Goal: Task Accomplishment & Management: Complete application form

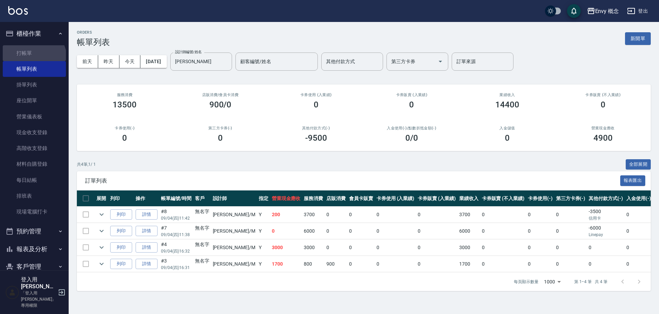
click at [33, 58] on link "打帳單" at bounding box center [34, 53] width 63 height 16
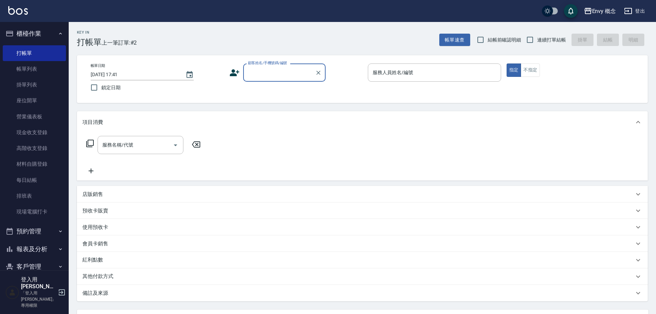
click at [259, 75] on input "顧客姓名/手機號碼/編號" at bounding box center [279, 73] width 66 height 12
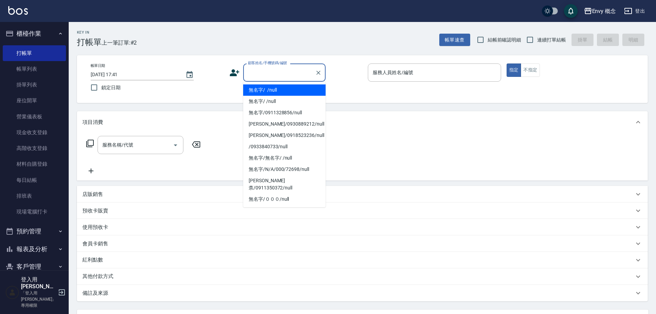
click at [267, 89] on li "無名字/ /null" at bounding box center [284, 89] width 82 height 11
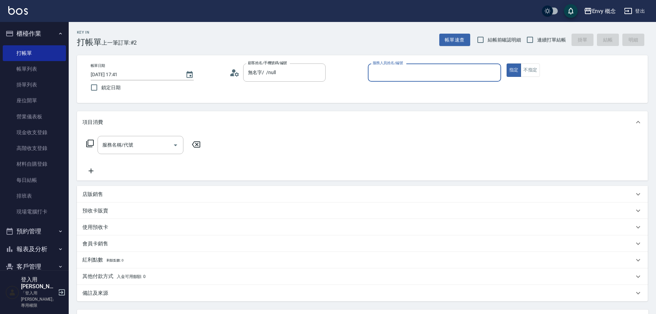
type input "無名字/ /null"
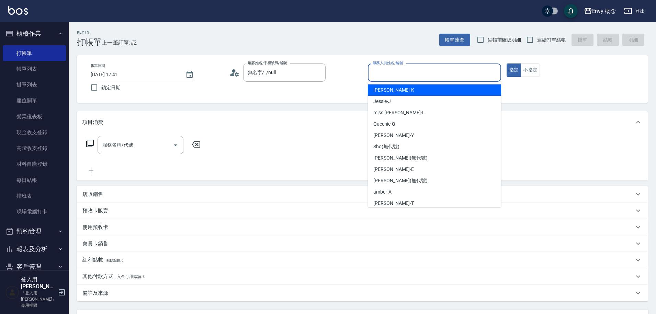
click at [430, 75] on input "服務人員姓名/編號" at bounding box center [434, 73] width 127 height 12
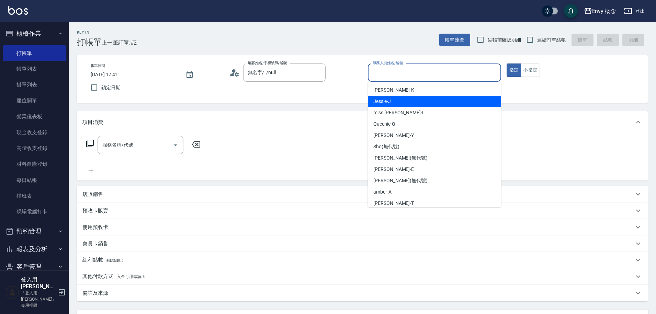
click at [406, 104] on div "[PERSON_NAME]" at bounding box center [434, 101] width 133 height 11
type input "[PERSON_NAME]"
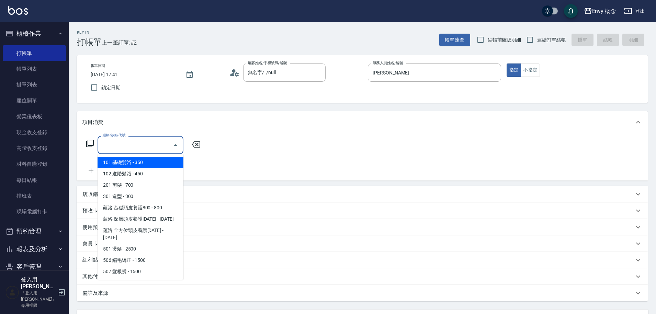
click at [151, 148] on input "服務名稱/代號" at bounding box center [135, 145] width 69 height 12
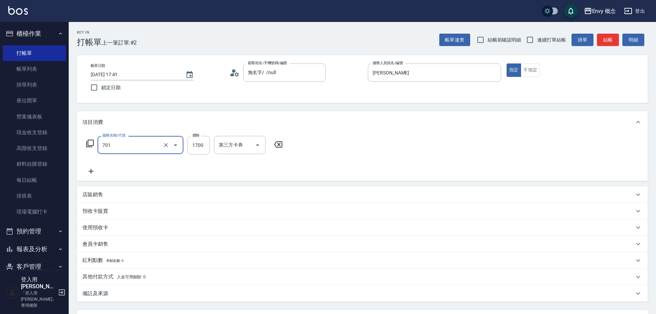
type input "701 染髮(701)"
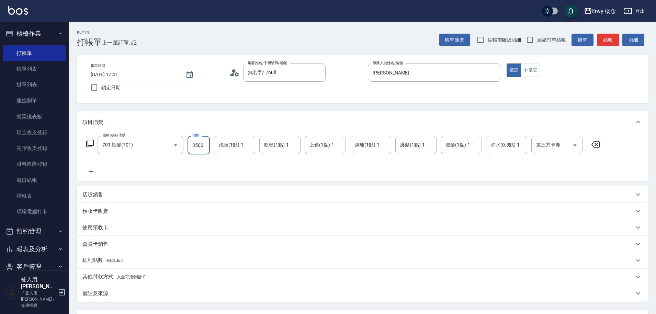
type input "3500"
click at [99, 277] on p "其他付款方式 入金可用餘額: 0" at bounding box center [113, 277] width 63 height 8
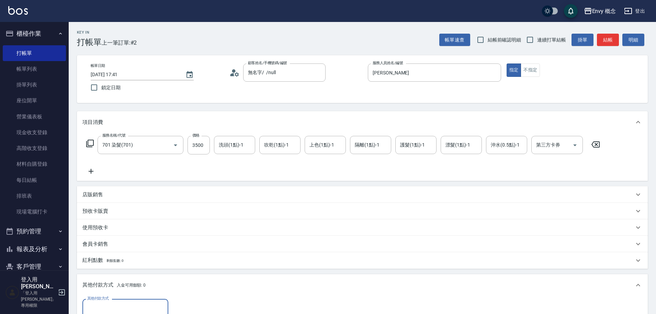
click at [113, 300] on div "其他付款方式" at bounding box center [125, 308] width 86 height 18
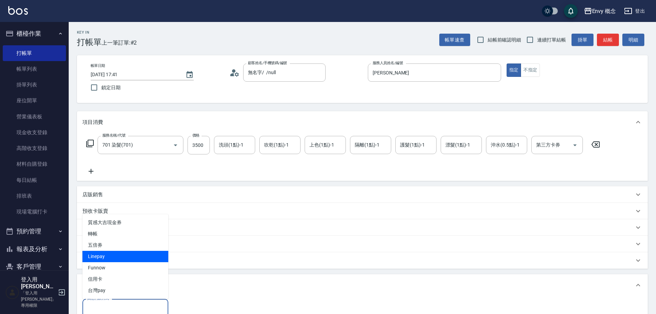
click at [108, 256] on span "Linepay" at bounding box center [125, 256] width 86 height 11
type input "Linepay"
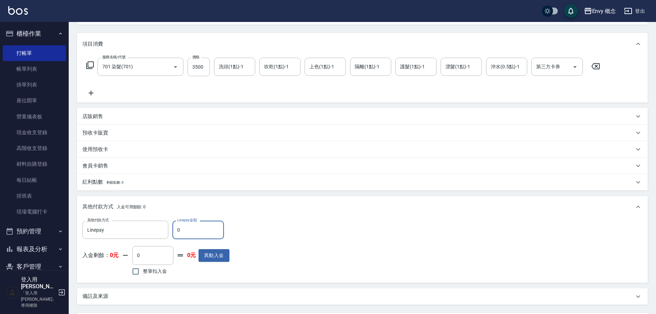
scroll to position [100, 0]
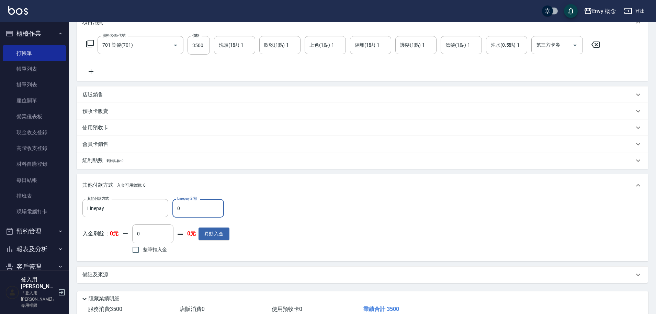
click at [198, 204] on input "0" at bounding box center [197, 208] width 51 height 19
type input "3500"
click at [312, 207] on div "其他付款方式 Linepay 其他付款方式 Linepay金額 3500 Linepay金額 入金剩餘： 0元 0 ​ 整筆扣入金 0元 異動入金" at bounding box center [362, 227] width 560 height 56
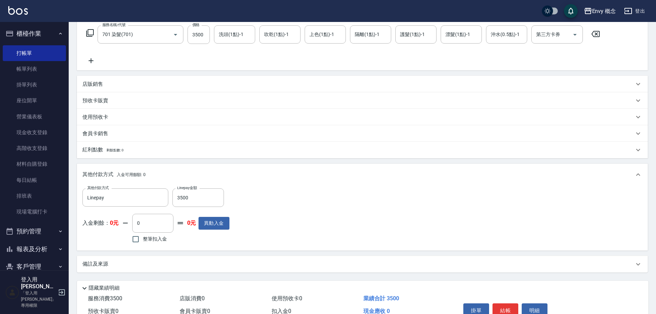
scroll to position [116, 0]
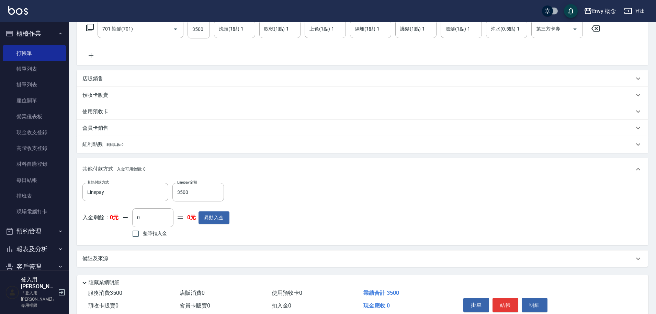
click at [508, 303] on button "結帳" at bounding box center [505, 305] width 26 height 14
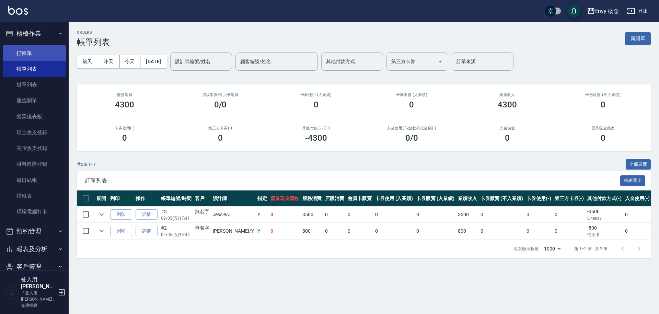
click at [46, 55] on link "打帳單" at bounding box center [34, 53] width 63 height 16
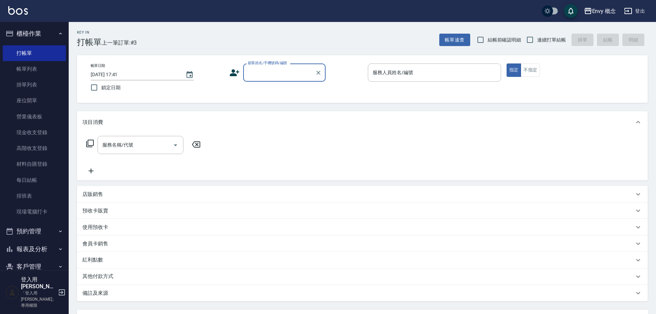
click at [272, 67] on input "顧客姓名/手機號碼/編號" at bounding box center [279, 73] width 66 height 12
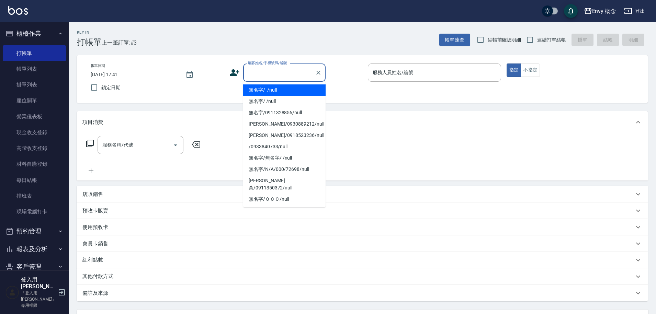
click at [284, 91] on li "無名字/ /null" at bounding box center [284, 89] width 82 height 11
type input "無名字/ /null"
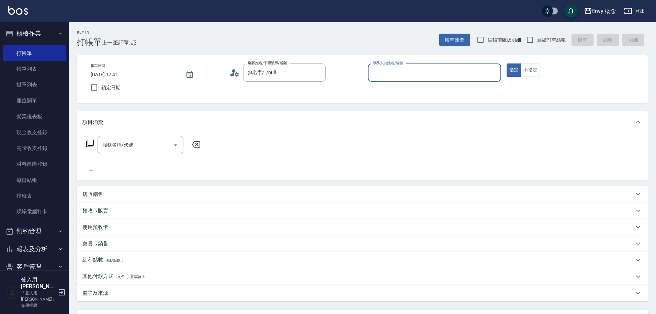
click at [402, 71] on input "服務人員姓名/編號" at bounding box center [434, 73] width 127 height 12
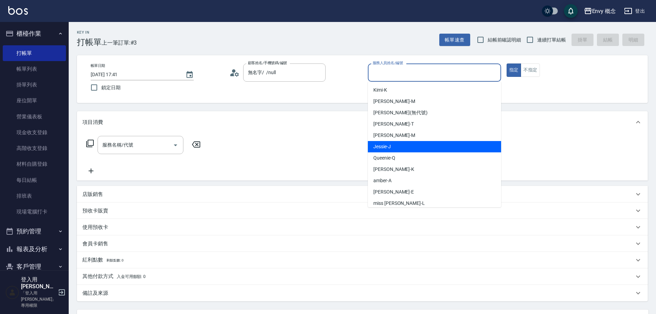
click at [385, 148] on span "[PERSON_NAME]" at bounding box center [382, 146] width 18 height 7
type input "[PERSON_NAME]"
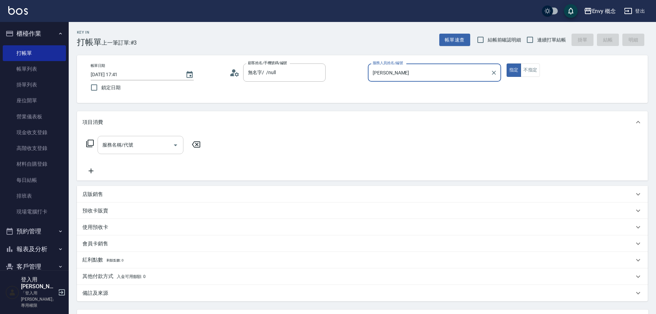
click at [156, 150] on input "服務名稱/代號" at bounding box center [135, 145] width 69 height 12
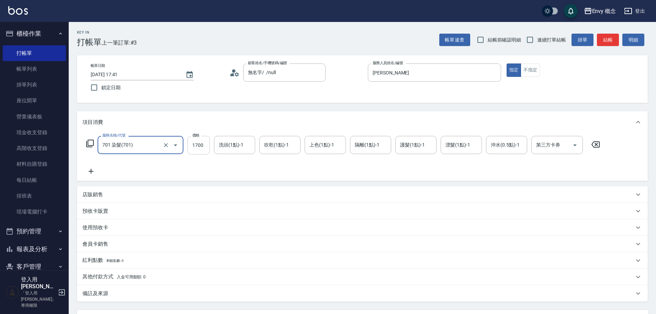
type input "701 染髮(701)"
type input "5000"
click at [97, 275] on p "其他付款方式 入金可用餘額: 0" at bounding box center [113, 277] width 63 height 8
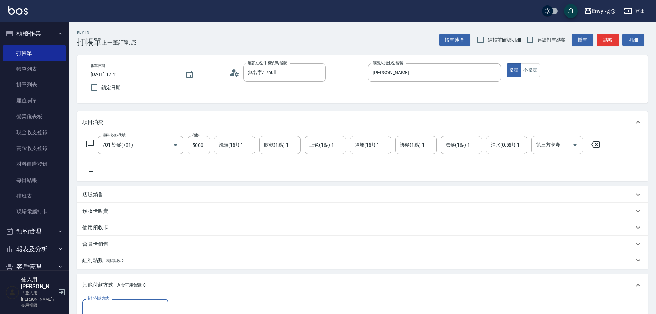
click at [136, 306] on input "其他付款方式" at bounding box center [125, 308] width 80 height 12
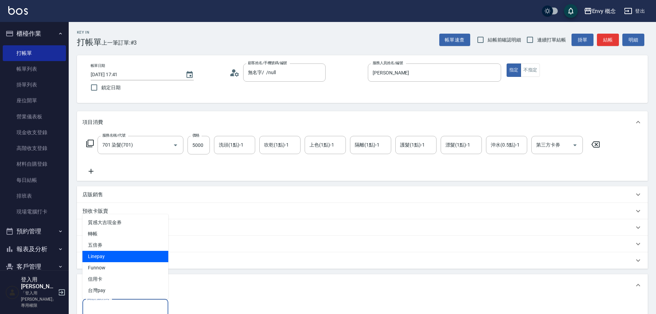
click at [121, 255] on span "Linepay" at bounding box center [125, 256] width 86 height 11
type input "Linepay"
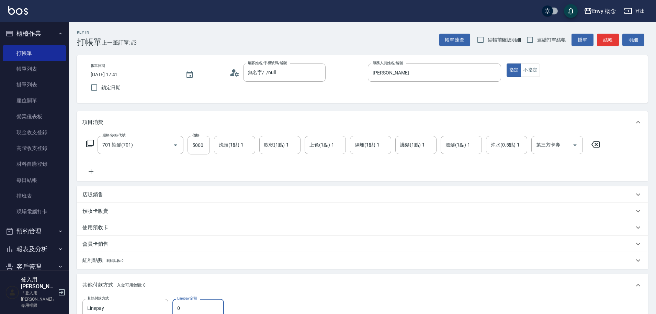
scroll to position [3, 0]
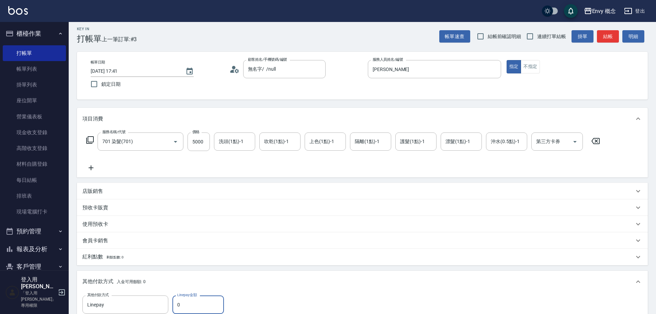
drag, startPoint x: 177, startPoint y: 304, endPoint x: 191, endPoint y: 303, distance: 13.7
click at [177, 304] on input "0" at bounding box center [197, 305] width 51 height 19
type input "5000"
click at [267, 271] on div "其他付款方式 入金可用餘額: 0 其他付款方式 Linepay 其他付款方式 Linepay金額 5000 Linepay金額 入金剩餘： 0元 0 ​ 整筆…" at bounding box center [362, 314] width 571 height 87
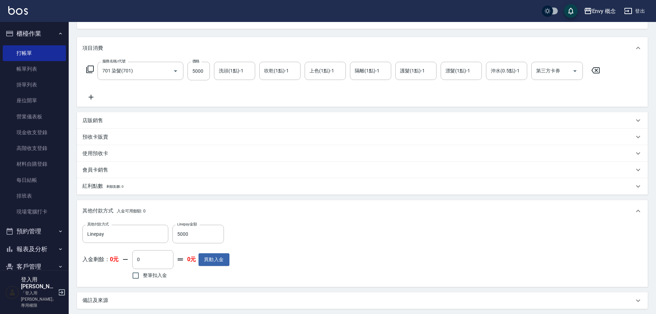
scroll to position [146, 0]
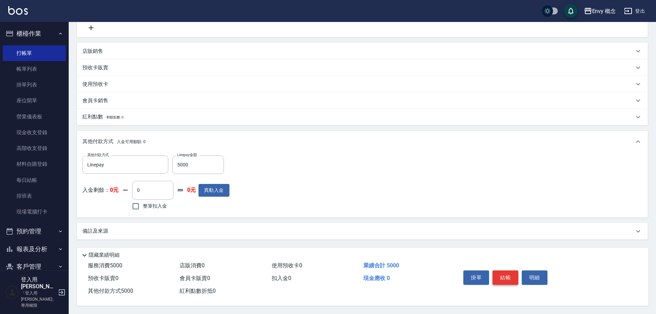
drag, startPoint x: 508, startPoint y: 275, endPoint x: 504, endPoint y: 275, distance: 3.5
click at [508, 275] on button "結帳" at bounding box center [505, 278] width 26 height 14
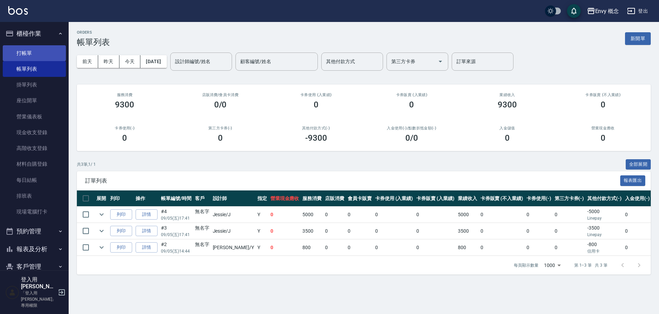
click at [43, 54] on link "打帳單" at bounding box center [34, 53] width 63 height 16
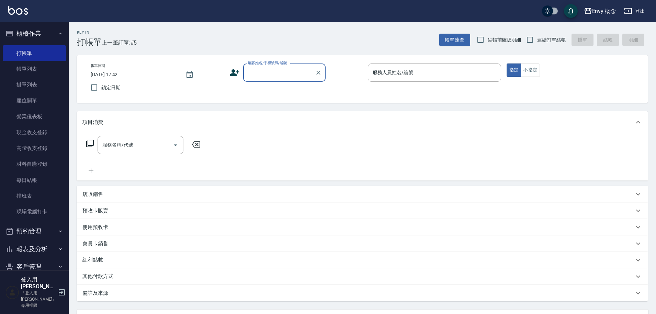
click at [288, 65] on div "顧客姓名/手機號碼/編號" at bounding box center [284, 73] width 82 height 18
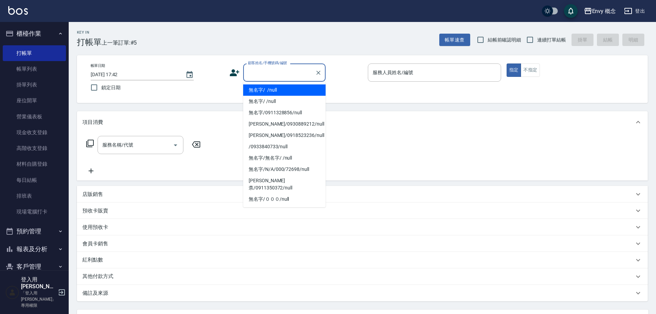
drag, startPoint x: 281, startPoint y: 89, endPoint x: 390, endPoint y: 75, distance: 109.7
click at [280, 88] on li "無名字/ /null" at bounding box center [284, 89] width 82 height 11
type input "無名字/ /null"
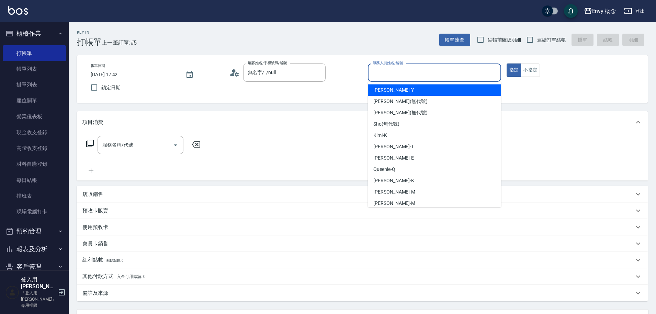
click at [398, 75] on input "服務人員姓名/編號" at bounding box center [434, 73] width 127 height 12
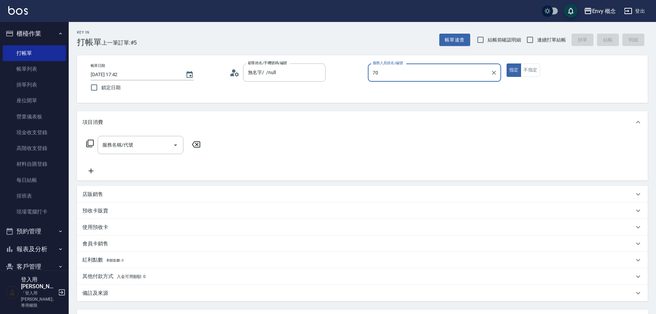
type input "7"
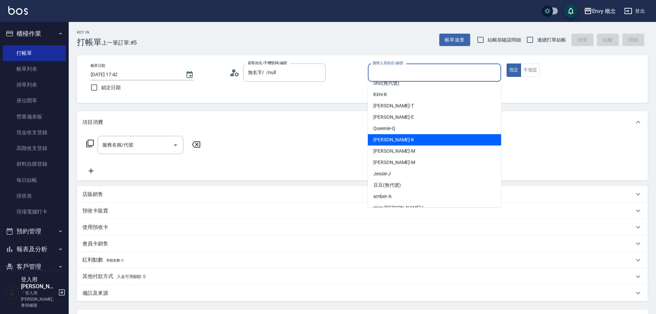
scroll to position [61, 0]
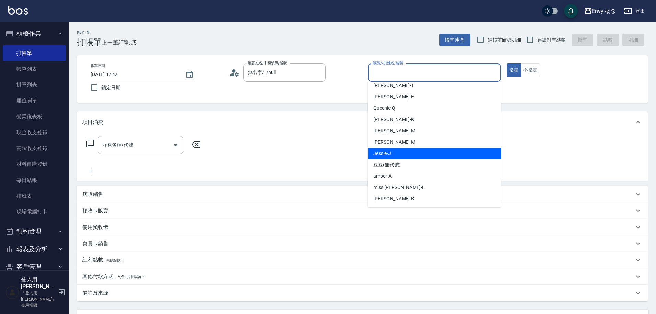
click at [392, 157] on div "[PERSON_NAME]" at bounding box center [434, 153] width 133 height 11
type input "[PERSON_NAME]"
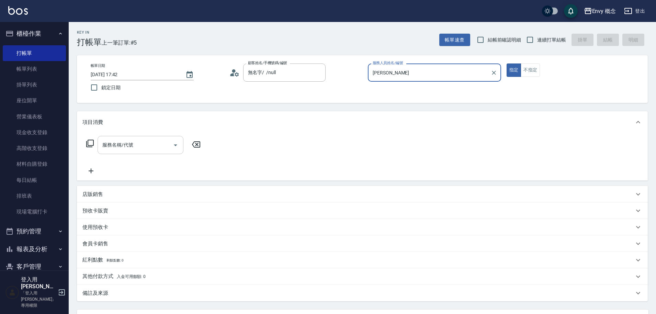
click at [146, 147] on input "服務名稱/代號" at bounding box center [135, 145] width 69 height 12
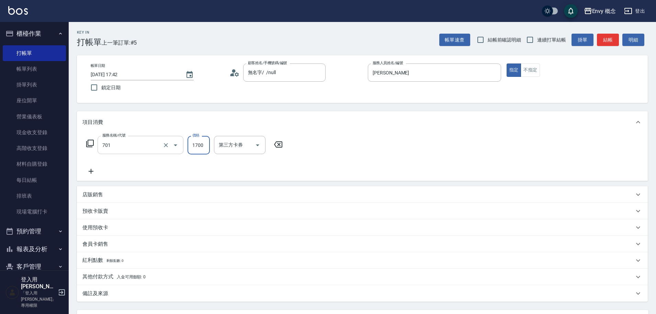
type input "701 染髮(701)"
type input "4500"
click at [385, 180] on div "服務名稱/代號 701 染髮(701) 服務名稱/代號 價格 4500 價格 洗頭(1點)-1 洗頭(1點)-1 吹乾(1點)-1 吹乾(1點)-1 上色(1…" at bounding box center [362, 157] width 571 height 48
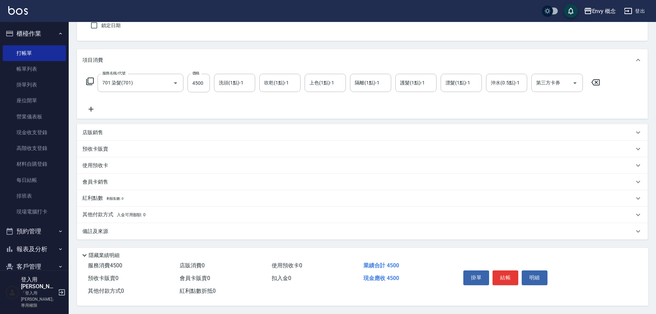
scroll to position [65, 0]
click at [501, 275] on button "結帳" at bounding box center [505, 278] width 26 height 14
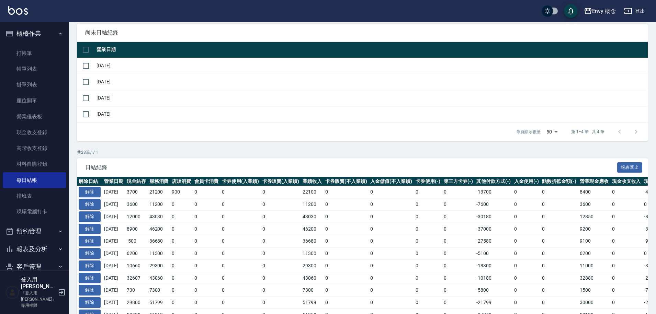
scroll to position [61, 0]
click at [24, 54] on link "打帳單" at bounding box center [34, 53] width 63 height 16
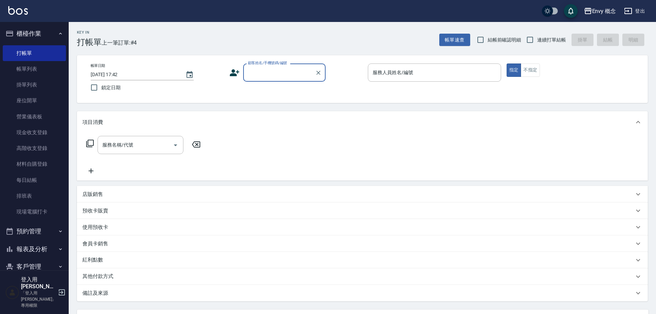
click at [265, 68] on input "顧客姓名/手機號碼/編號" at bounding box center [279, 73] width 66 height 12
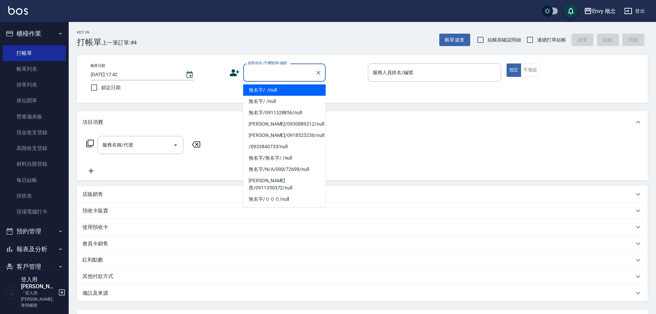
click at [279, 93] on li "無名字/ /null" at bounding box center [284, 89] width 82 height 11
type input "無名字/ /null"
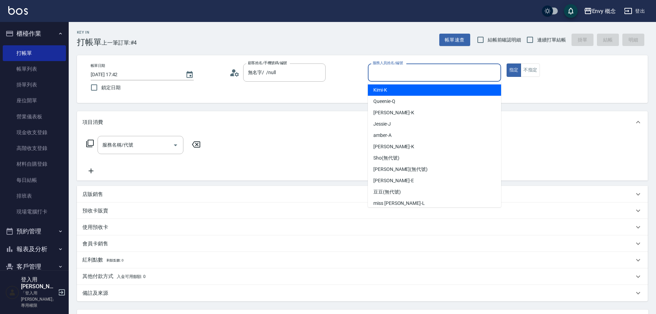
click at [394, 69] on input "服務人員姓名/編號" at bounding box center [434, 73] width 127 height 12
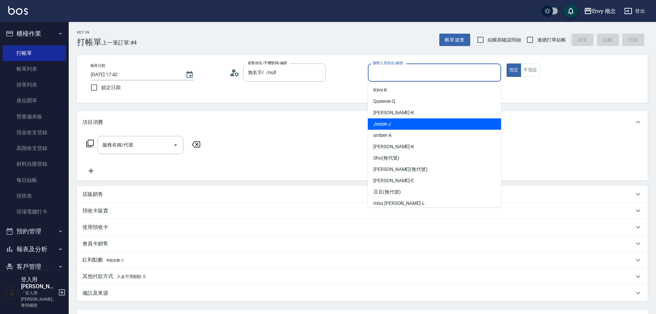
click at [393, 125] on div "[PERSON_NAME]" at bounding box center [434, 123] width 133 height 11
type input "[PERSON_NAME]"
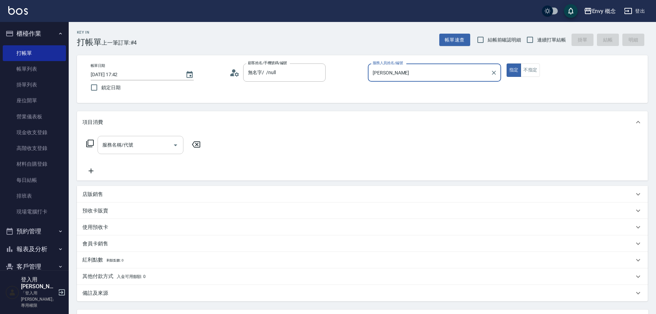
click at [159, 147] on input "服務名稱/代號" at bounding box center [135, 145] width 69 height 12
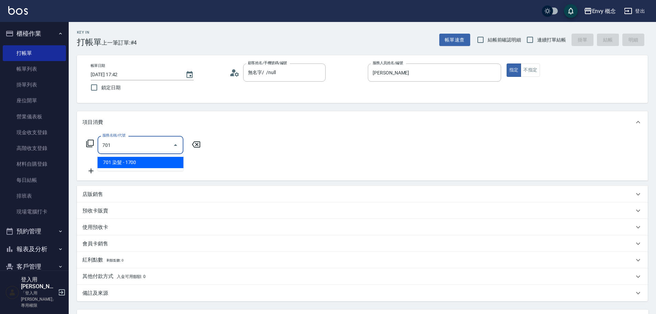
type input "701 染髮(701)"
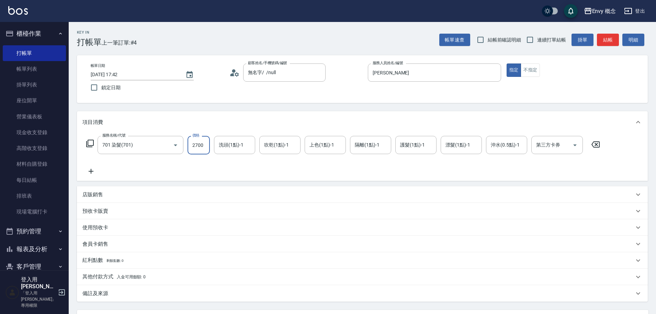
type input "2700"
click at [102, 276] on p "其他付款方式 入金可用餘額: 0" at bounding box center [113, 277] width 63 height 8
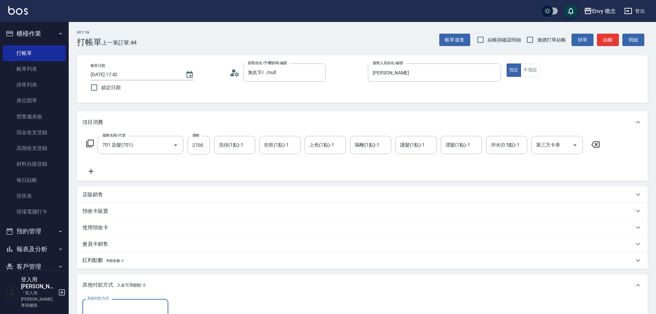
scroll to position [0, 0]
click at [120, 304] on input "其他付款方式" at bounding box center [125, 308] width 80 height 12
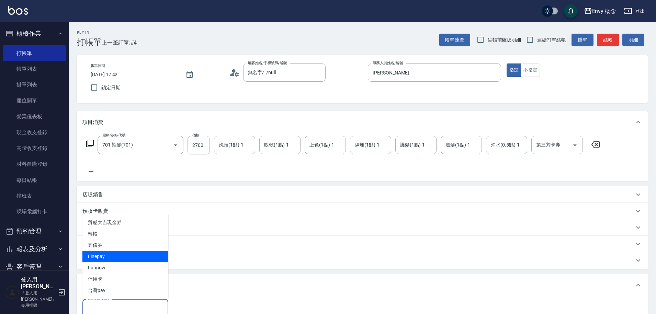
click at [125, 259] on span "Linepay" at bounding box center [125, 256] width 86 height 11
type input "Linepay"
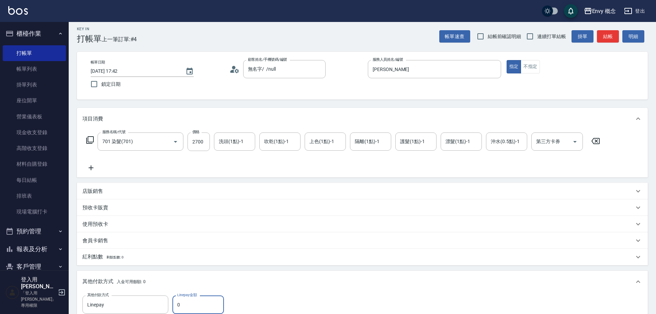
click at [204, 301] on input "0" at bounding box center [197, 305] width 51 height 19
type input "2700"
click at [284, 275] on div "其他付款方式 入金可用餘額: 0" at bounding box center [362, 282] width 571 height 22
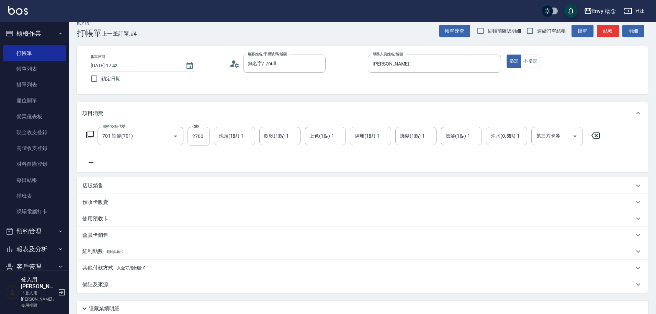
scroll to position [65, 0]
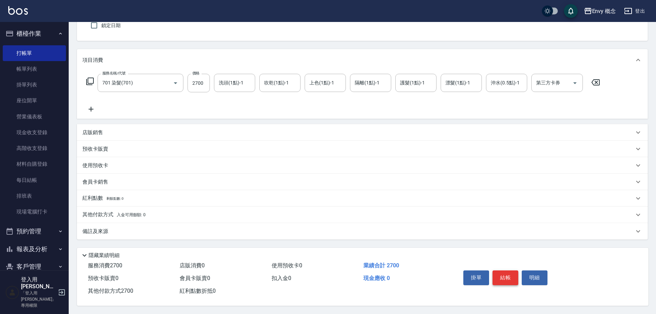
click at [503, 274] on button "結帳" at bounding box center [505, 278] width 26 height 14
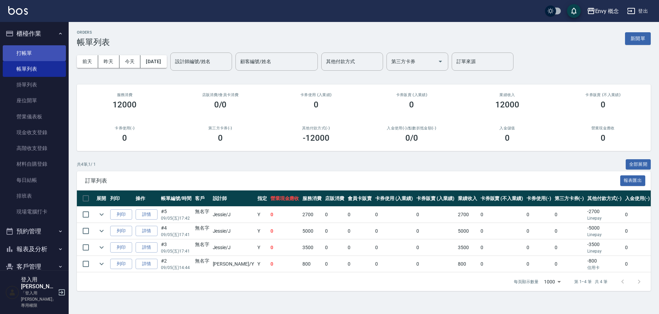
click at [46, 51] on link "打帳單" at bounding box center [34, 53] width 63 height 16
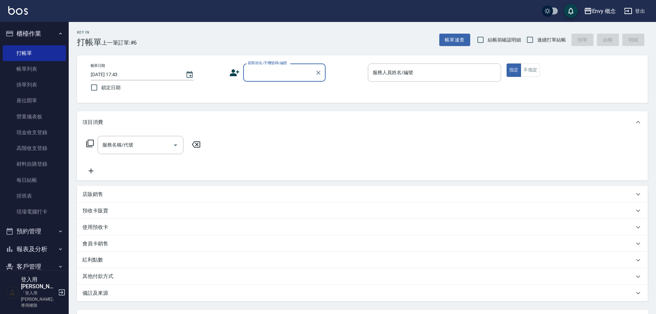
click at [256, 68] on input "顧客姓名/手機號碼/編號" at bounding box center [279, 73] width 66 height 12
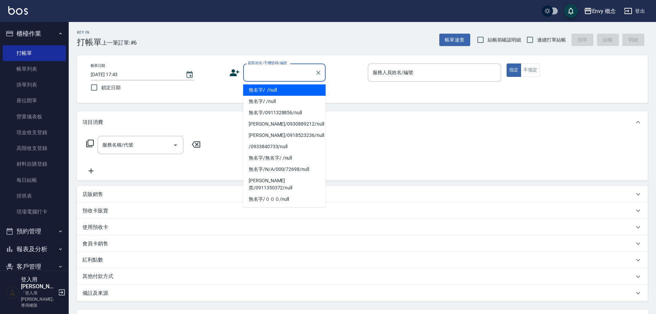
click at [281, 92] on li "無名字/ /null" at bounding box center [284, 89] width 82 height 11
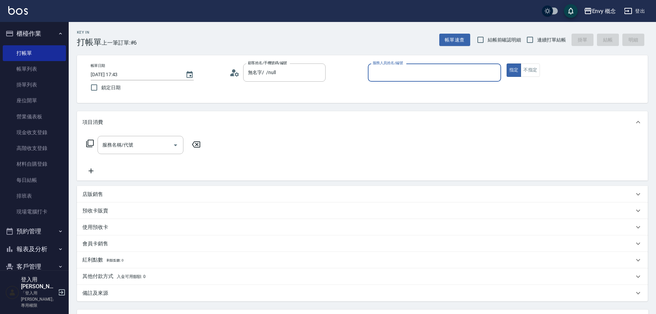
type input "無名字/ /null"
click at [388, 73] on input "服務人員姓名/編號" at bounding box center [434, 73] width 127 height 12
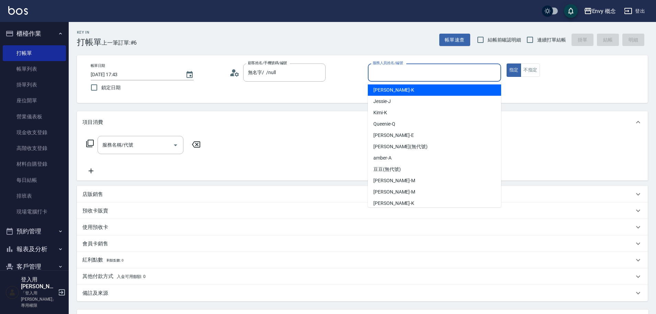
click at [395, 90] on div "Ken -K" at bounding box center [434, 89] width 133 height 11
type input "Ken-K"
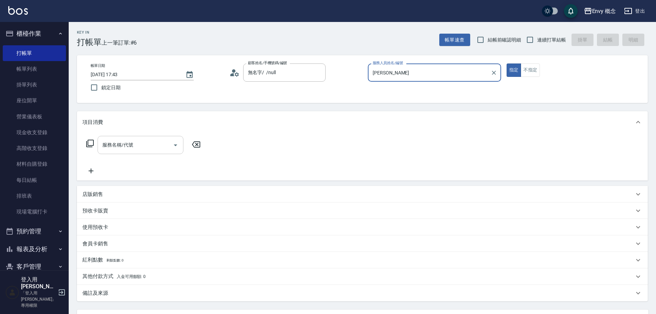
click at [124, 147] on div "服務名稱/代號 服務名稱/代號" at bounding box center [141, 145] width 86 height 18
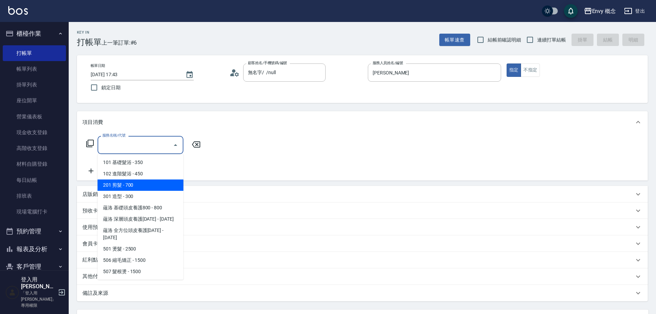
drag, startPoint x: 124, startPoint y: 183, endPoint x: 164, endPoint y: 175, distance: 40.5
click at [124, 183] on span "201 剪髮 - 700" at bounding box center [141, 185] width 86 height 11
type input "201 剪髮(201)"
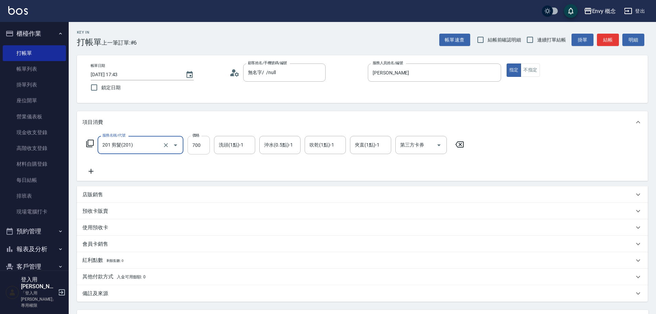
click at [201, 141] on input "700" at bounding box center [198, 145] width 22 height 19
click at [207, 148] on input "700" at bounding box center [198, 145] width 22 height 19
type input "300"
click at [101, 277] on p "其他付款方式 入金可用餘額: 0" at bounding box center [113, 277] width 63 height 8
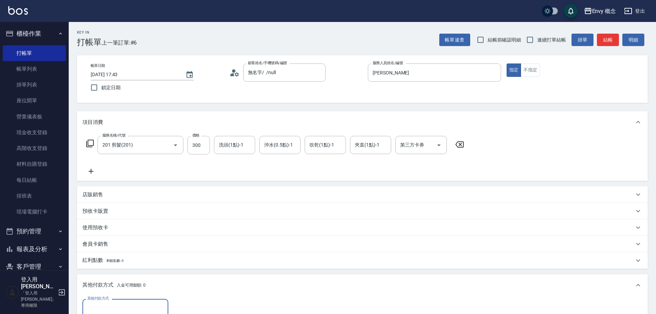
click at [124, 302] on input "其他付款方式" at bounding box center [125, 308] width 80 height 12
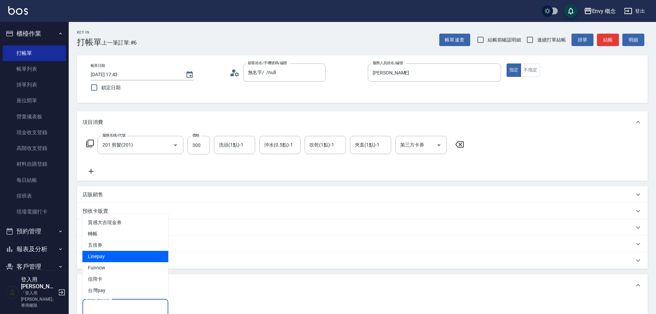
click at [122, 255] on span "Linepay" at bounding box center [125, 256] width 86 height 11
type input "Linepay"
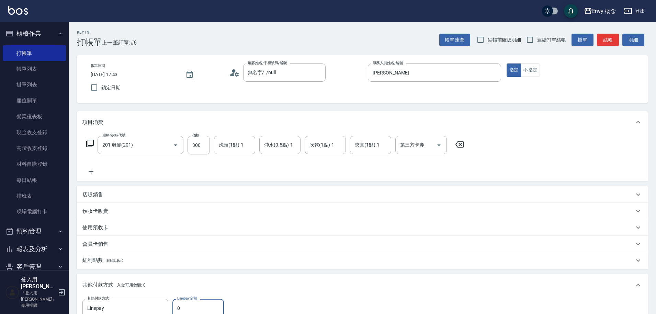
scroll to position [3, 0]
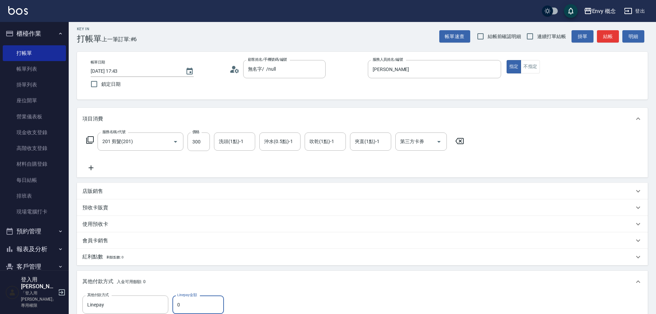
drag, startPoint x: 197, startPoint y: 309, endPoint x: 194, endPoint y: 304, distance: 6.0
click at [198, 306] on input "0" at bounding box center [197, 305] width 51 height 19
type input "300"
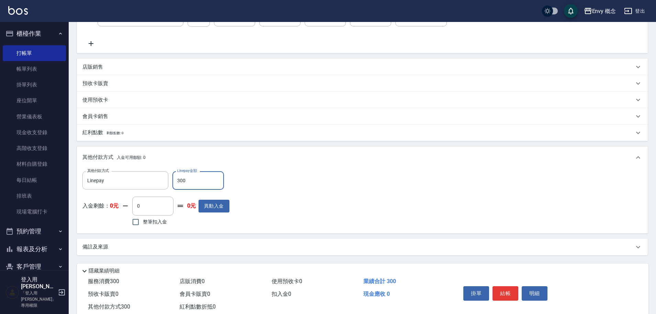
click at [482, 242] on div "備註及來源" at bounding box center [362, 247] width 571 height 16
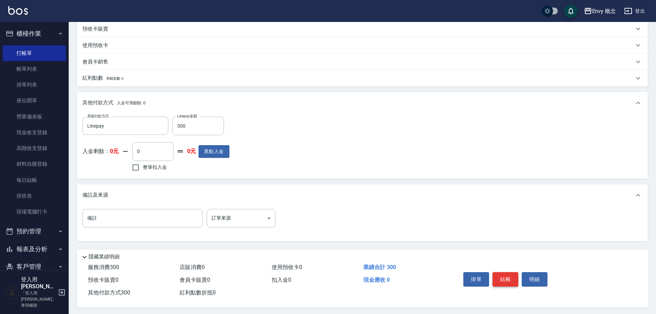
scroll to position [187, 0]
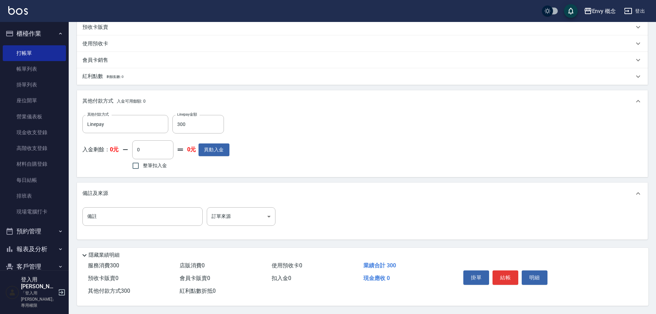
click at [500, 274] on button "結帳" at bounding box center [505, 278] width 26 height 14
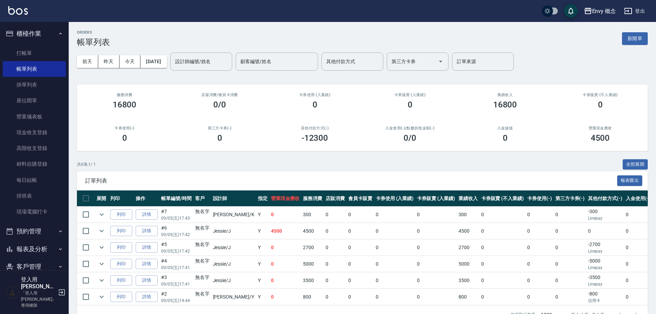
drag, startPoint x: 52, startPoint y: 51, endPoint x: 126, endPoint y: 11, distance: 84.5
click at [52, 51] on link "打帳單" at bounding box center [34, 53] width 63 height 16
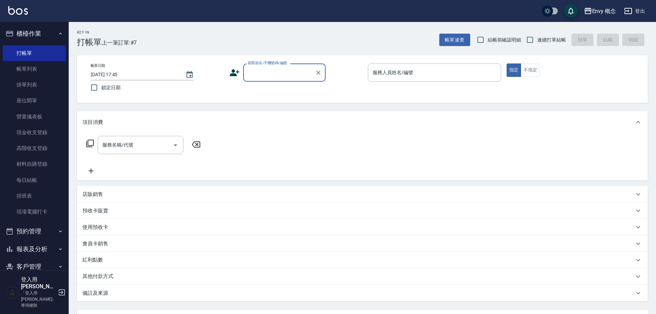
click at [266, 72] on input "顧客姓名/手機號碼/編號" at bounding box center [279, 73] width 66 height 12
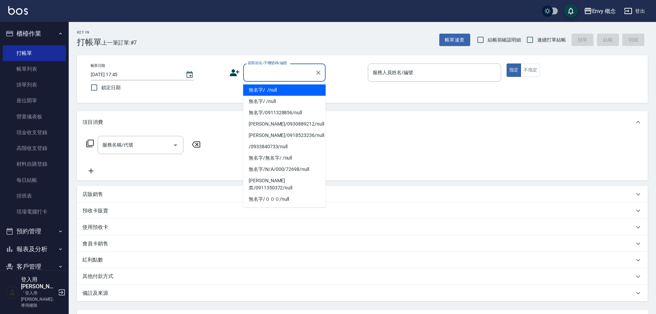
click at [278, 91] on li "無名字/ /null" at bounding box center [284, 89] width 82 height 11
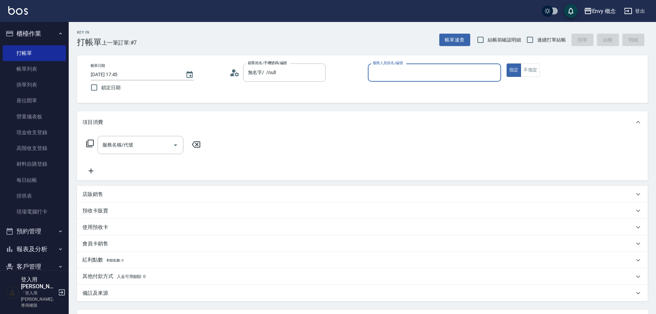
type input "無名字/ /null"
click at [414, 75] on input "服務人員姓名/編號" at bounding box center [434, 73] width 127 height 12
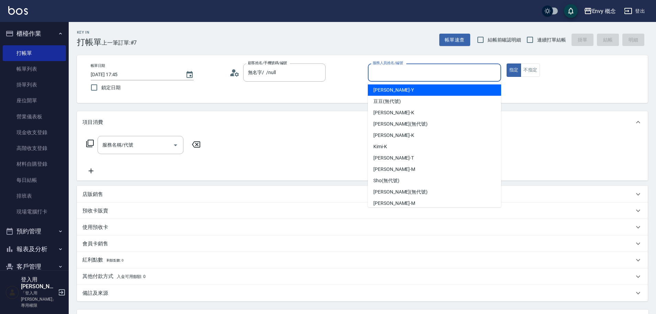
click at [394, 92] on div "Yang -Y" at bounding box center [434, 89] width 133 height 11
type input "Yang-Y"
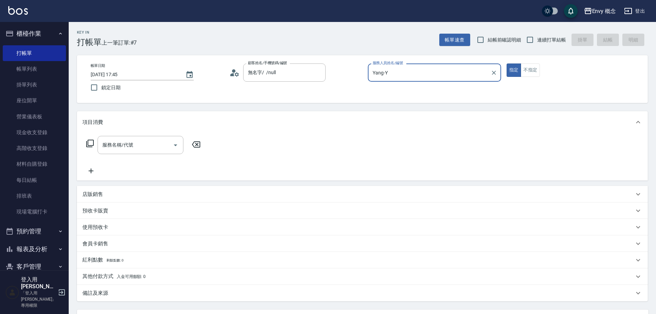
click at [124, 146] on div "服務名稱/代號 服務名稱/代號" at bounding box center [141, 145] width 86 height 18
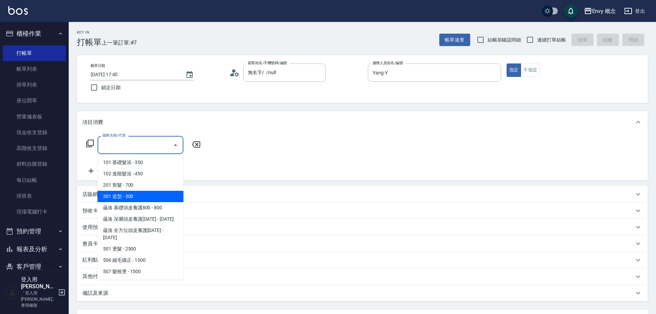
click at [118, 195] on span "301 造型 - 300" at bounding box center [141, 196] width 86 height 11
type input "301 造型(301)"
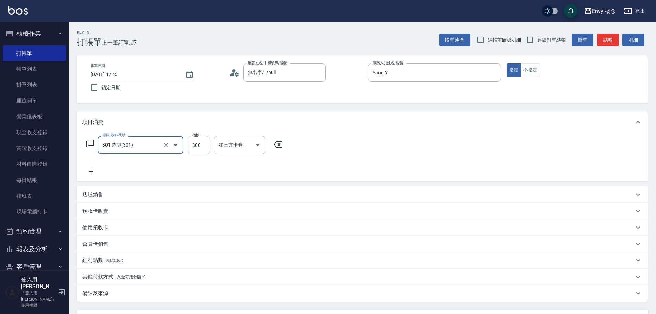
click at [205, 148] on input "300" at bounding box center [198, 145] width 22 height 19
type input "800"
click at [242, 196] on div "店販銷售" at bounding box center [357, 194] width 551 height 7
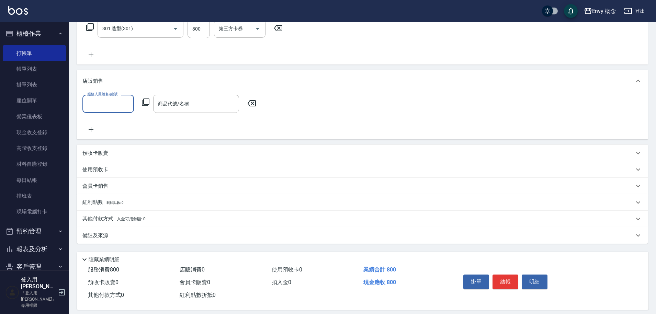
scroll to position [124, 0]
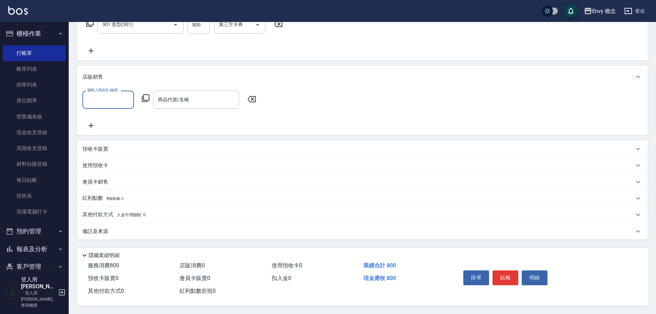
click at [121, 102] on input "服務人員姓名/編號" at bounding box center [107, 100] width 45 height 12
click at [171, 115] on div "服務人員姓名/編號 服務人員姓名/編號 商品代號/名稱 商品代號/名稱" at bounding box center [362, 110] width 560 height 39
click at [99, 211] on p "其他付款方式 入金可用餘額: 0" at bounding box center [113, 215] width 63 height 8
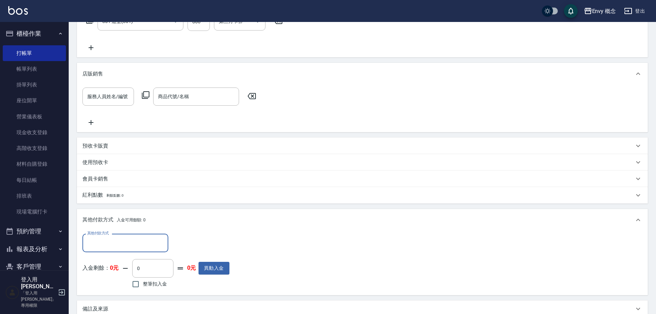
scroll to position [0, 0]
click at [128, 248] on input "其他付款方式" at bounding box center [125, 243] width 80 height 12
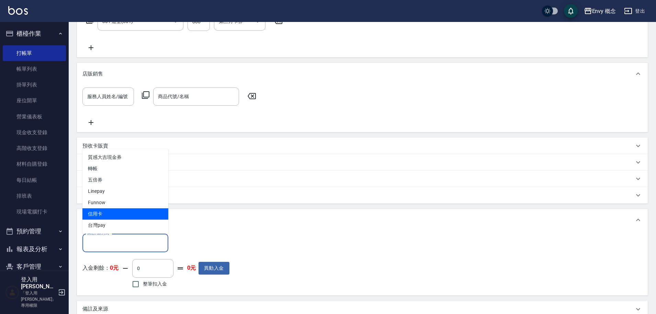
click at [113, 210] on span "信用卡" at bounding box center [125, 213] width 86 height 11
type input "信用卡"
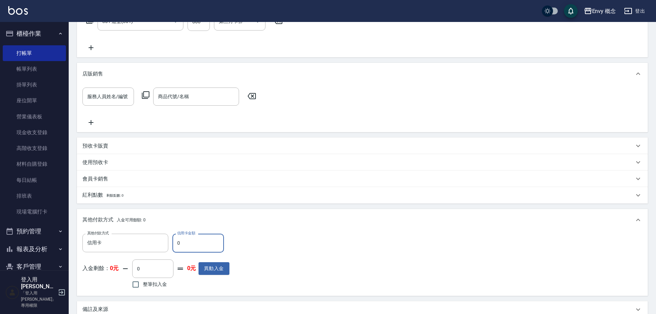
click at [193, 245] on input "0" at bounding box center [197, 243] width 51 height 19
type input "800"
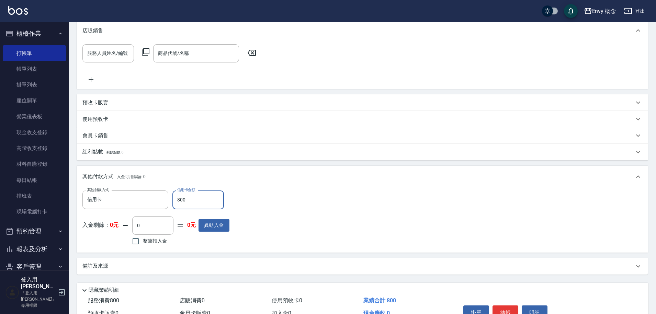
scroll to position [194, 0]
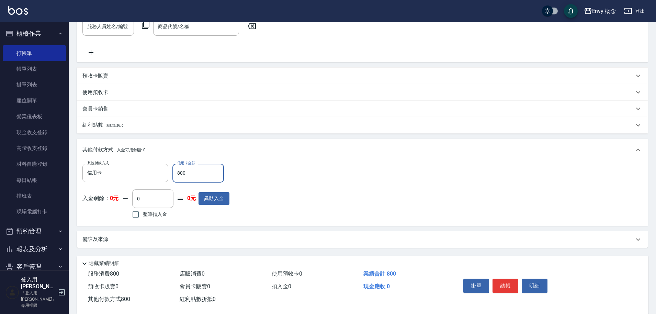
drag, startPoint x: 508, startPoint y: 286, endPoint x: 503, endPoint y: 290, distance: 6.4
click at [508, 286] on button "結帳" at bounding box center [505, 286] width 26 height 14
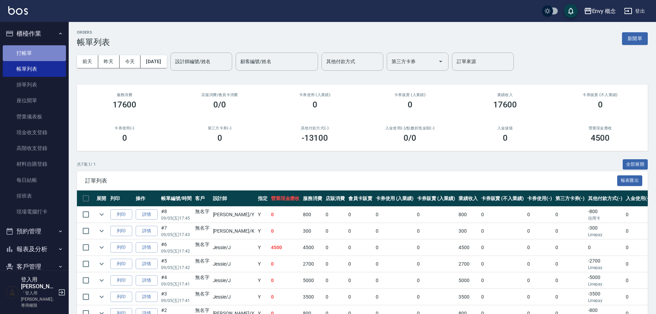
click at [49, 56] on link "打帳單" at bounding box center [34, 53] width 63 height 16
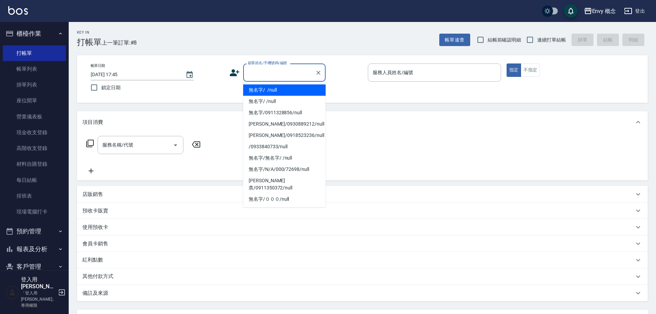
click at [275, 73] on input "顧客姓名/手機號碼/編號" at bounding box center [279, 73] width 66 height 12
drag, startPoint x: 288, startPoint y: 92, endPoint x: 388, endPoint y: 85, distance: 99.8
click at [288, 92] on li "無名字/ /null" at bounding box center [284, 89] width 82 height 11
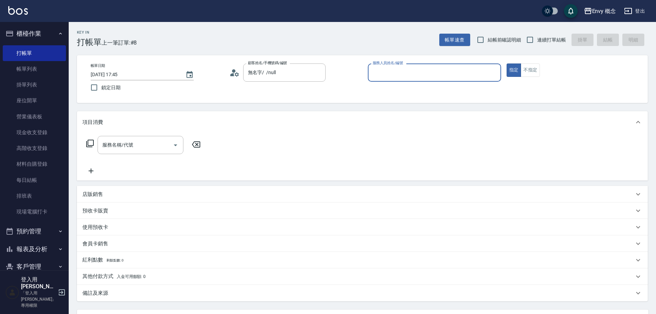
type input "無名字/ /null"
click at [388, 75] on input "服務人員姓名/編號" at bounding box center [434, 73] width 127 height 12
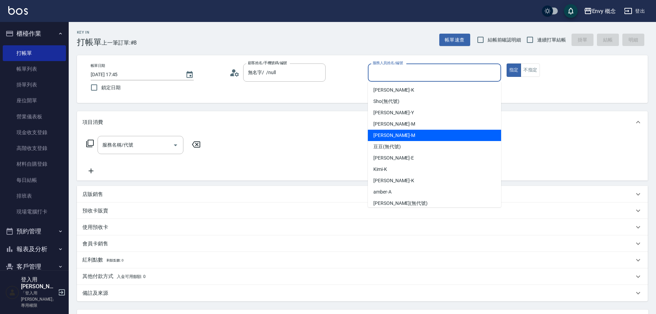
click at [388, 134] on span "Molly -M" at bounding box center [394, 135] width 42 height 7
type input "[PERSON_NAME]"
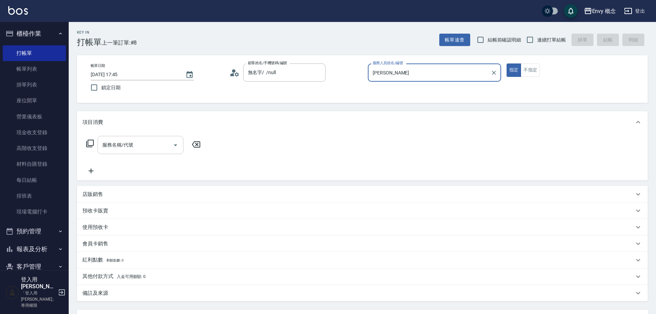
click at [149, 141] on input "服務名稱/代號" at bounding box center [135, 145] width 69 height 12
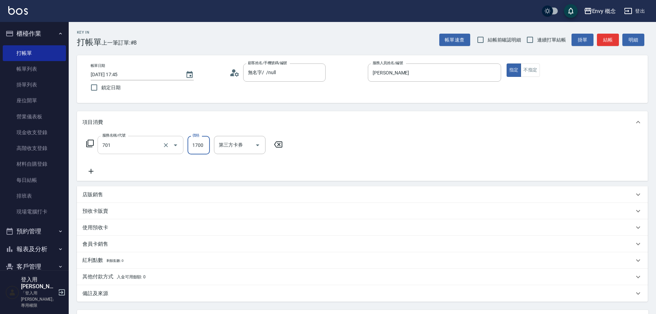
type input "701 染髮(701)"
type input "3500"
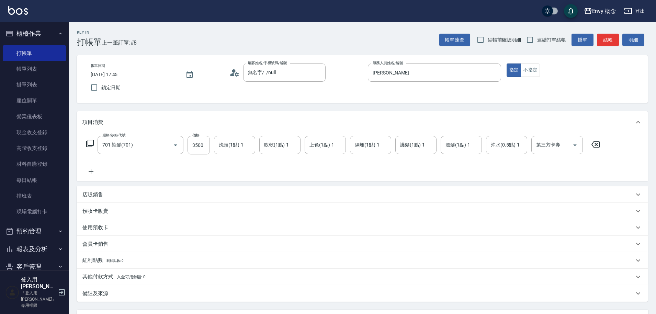
click at [400, 173] on div "服務名稱/代號 701 染髮(701) 服務名稱/代號 價格 3500 價格 洗頭(1點)-1 洗頭(1點)-1 吹乾(1點)-1 吹乾(1點)-1 上色(1…" at bounding box center [343, 155] width 522 height 39
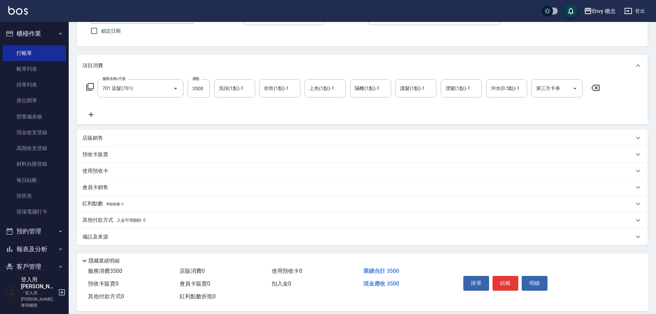
scroll to position [65, 0]
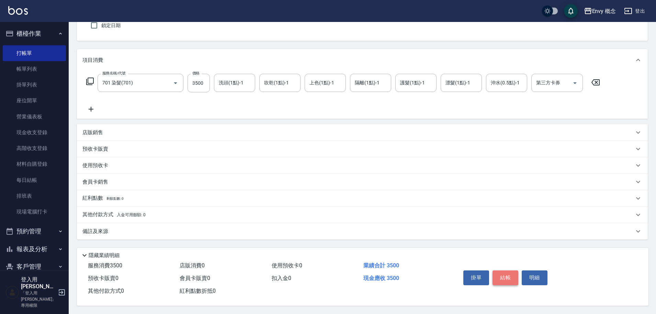
click at [509, 273] on button "結帳" at bounding box center [505, 278] width 26 height 14
